Goal: Information Seeking & Learning: Learn about a topic

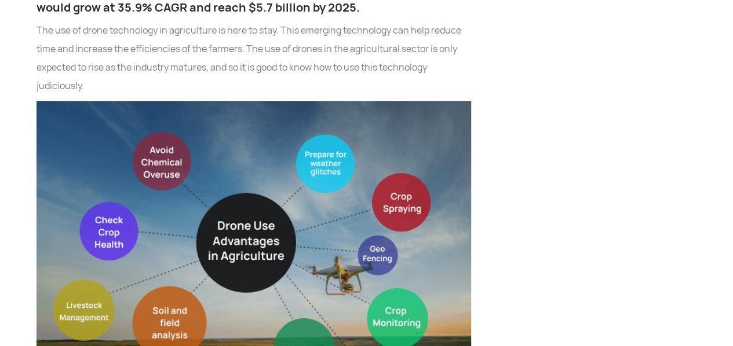
scroll to position [1988, 0]
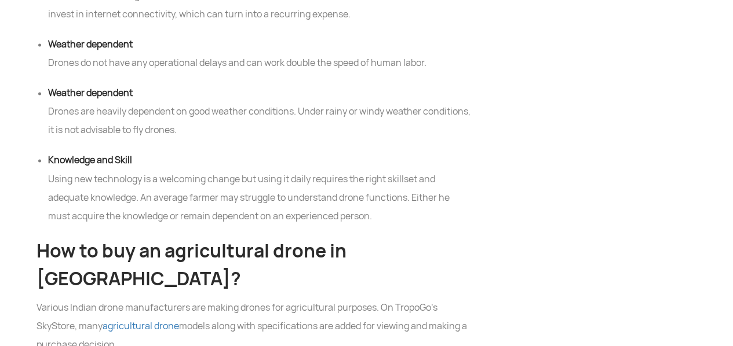
scroll to position [5328, 0]
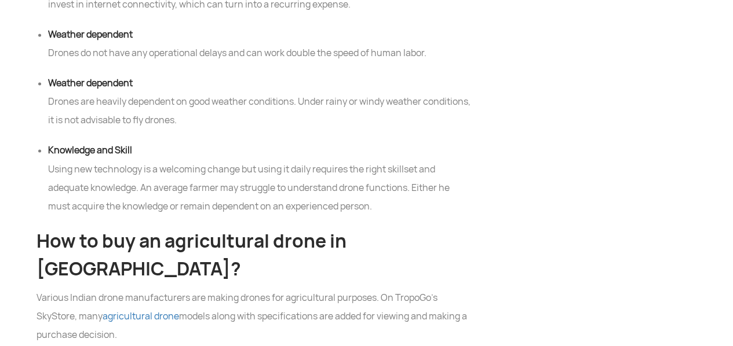
click at [48, 288] on p "Various Indian drone manufacturers are making drones for agricultural purposes.…" at bounding box center [253, 316] width 434 height 56
click at [38, 227] on h2 "How to buy an agricultural drone in India?" at bounding box center [253, 255] width 434 height 56
click at [136, 310] on link "agricultural drone" at bounding box center [141, 316] width 76 height 12
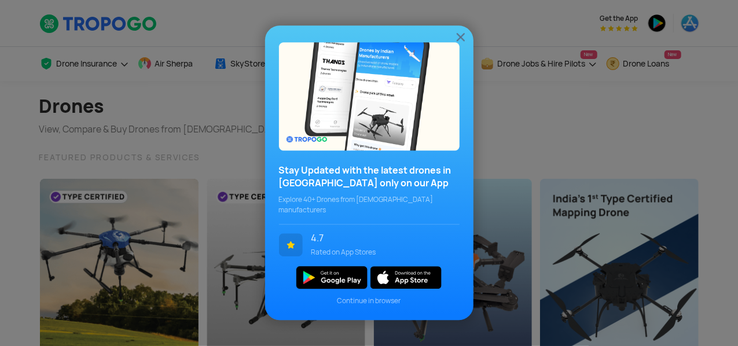
click at [697, 183] on div "Stay Updated with the latest drones in [GEOGRAPHIC_DATA] only on our App Explor…" at bounding box center [369, 173] width 738 height 346
click at [459, 42] on img at bounding box center [461, 37] width 14 height 14
